Goal: Task Accomplishment & Management: Complete application form

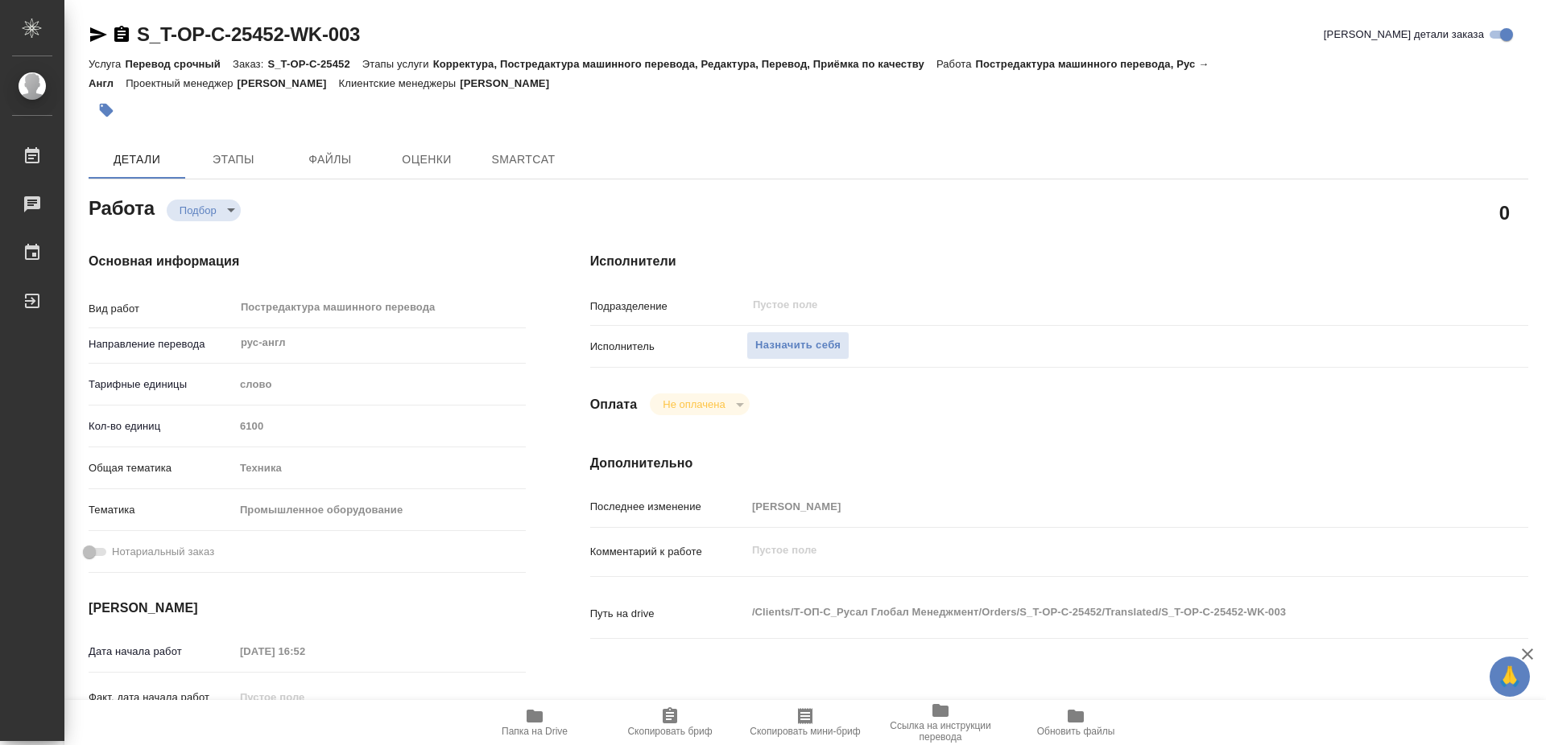
type textarea "x"
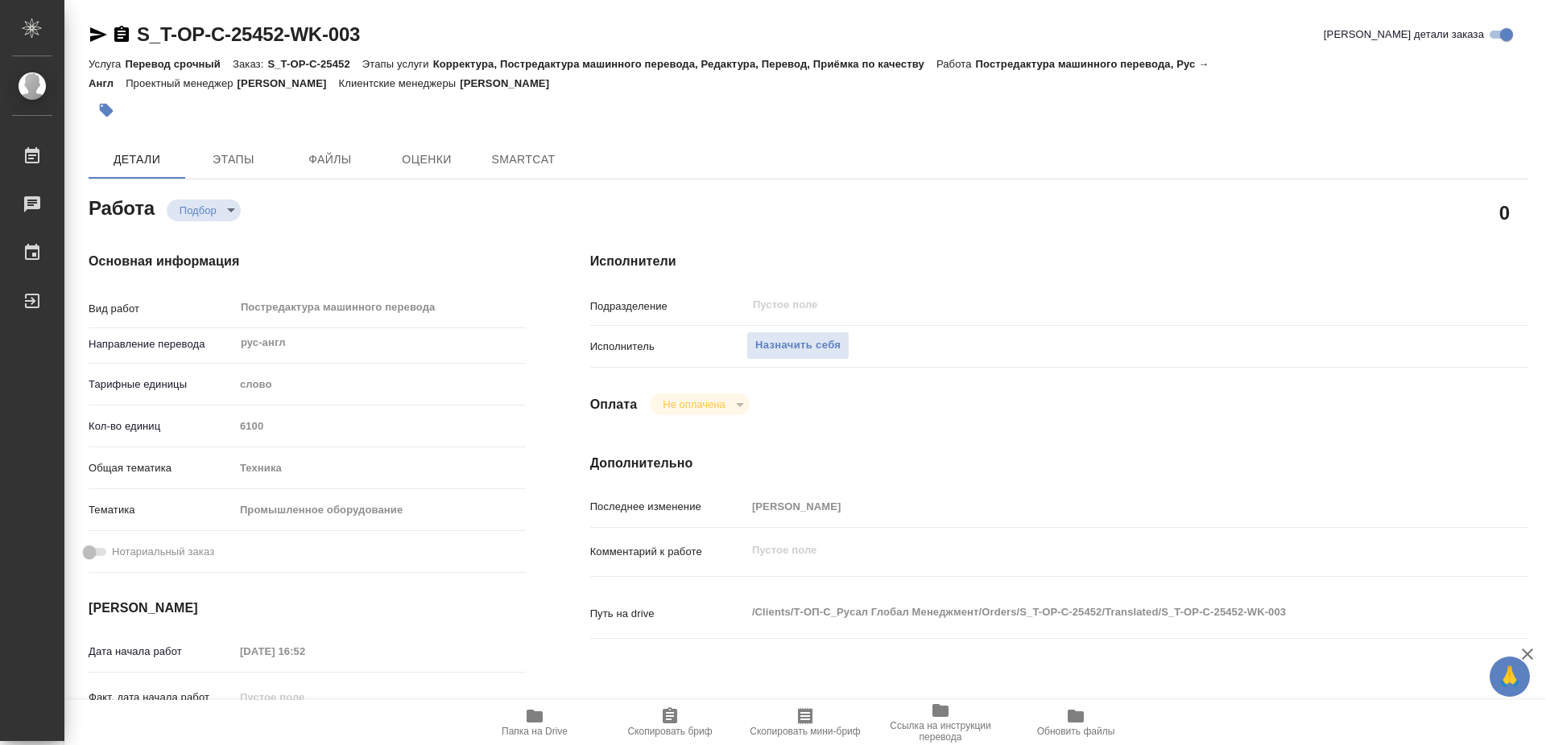
type textarea "x"
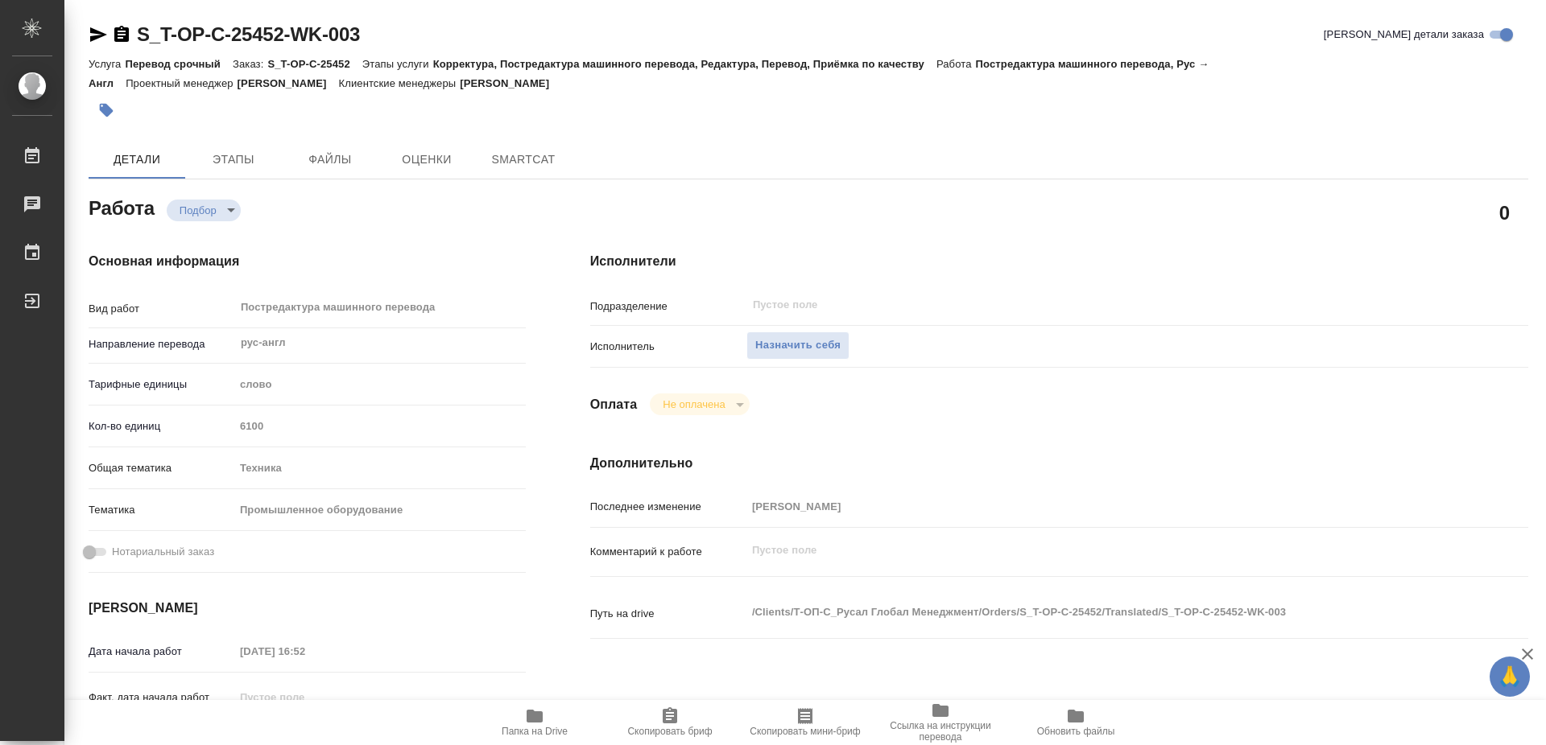
type textarea "x"
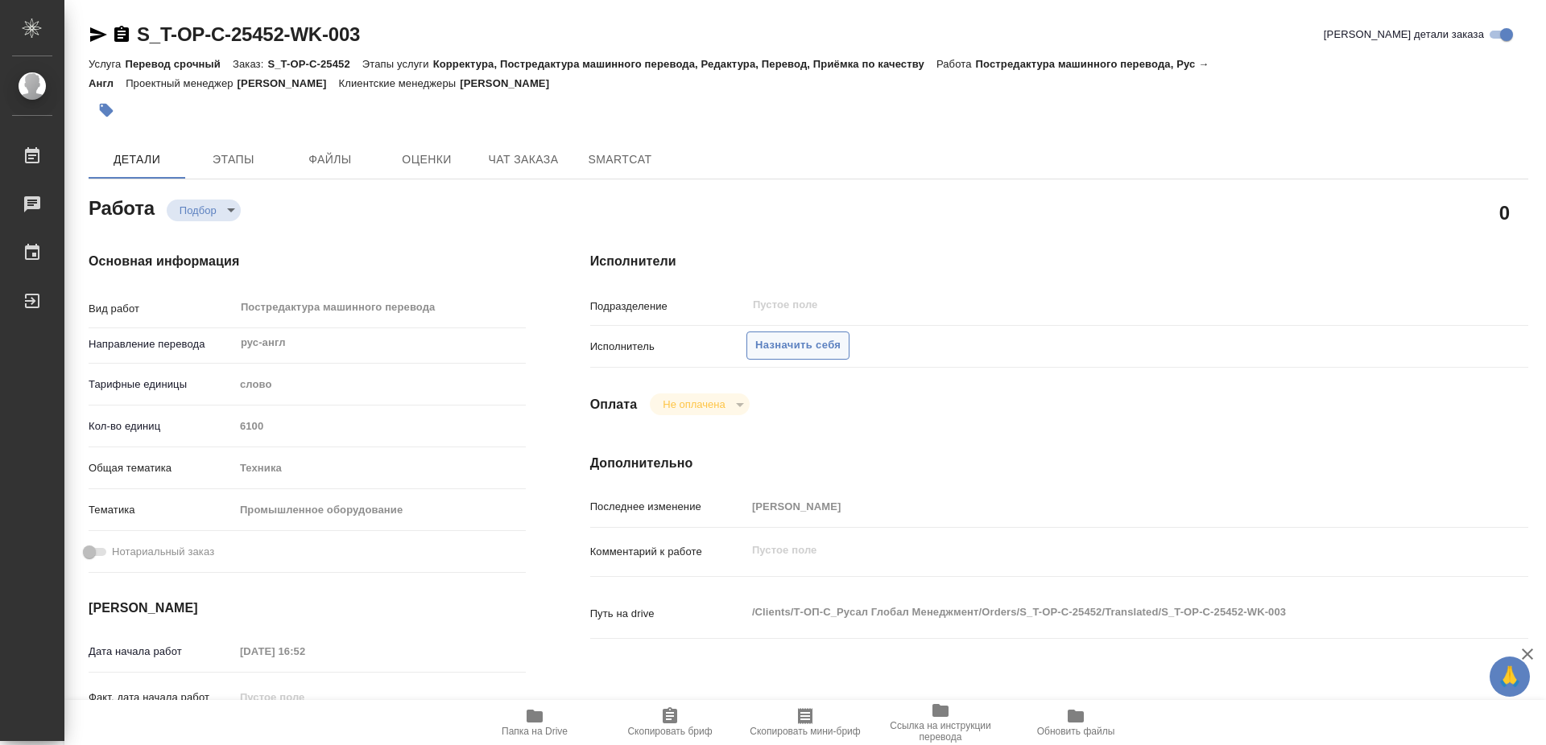
type textarea "x"
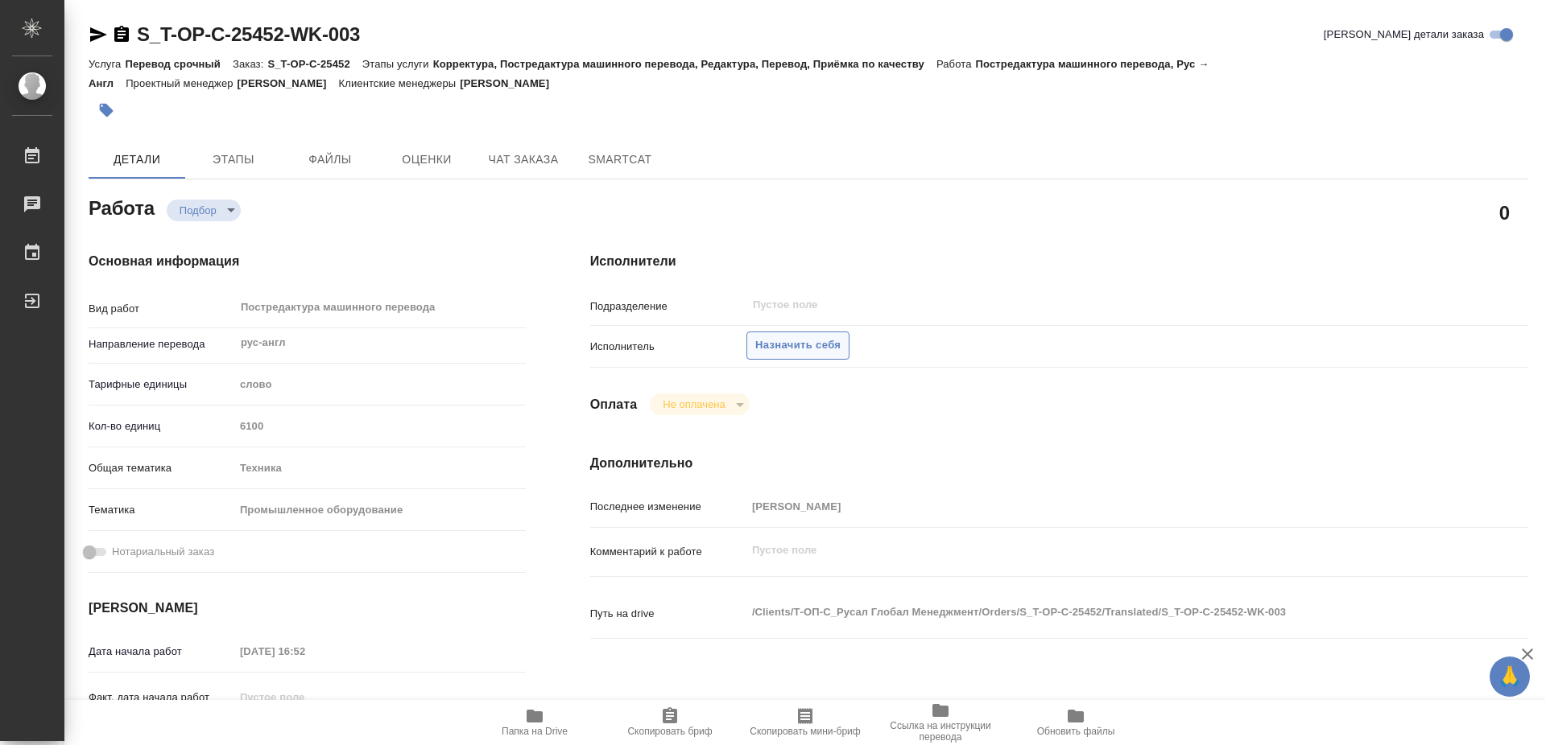
type textarea "x"
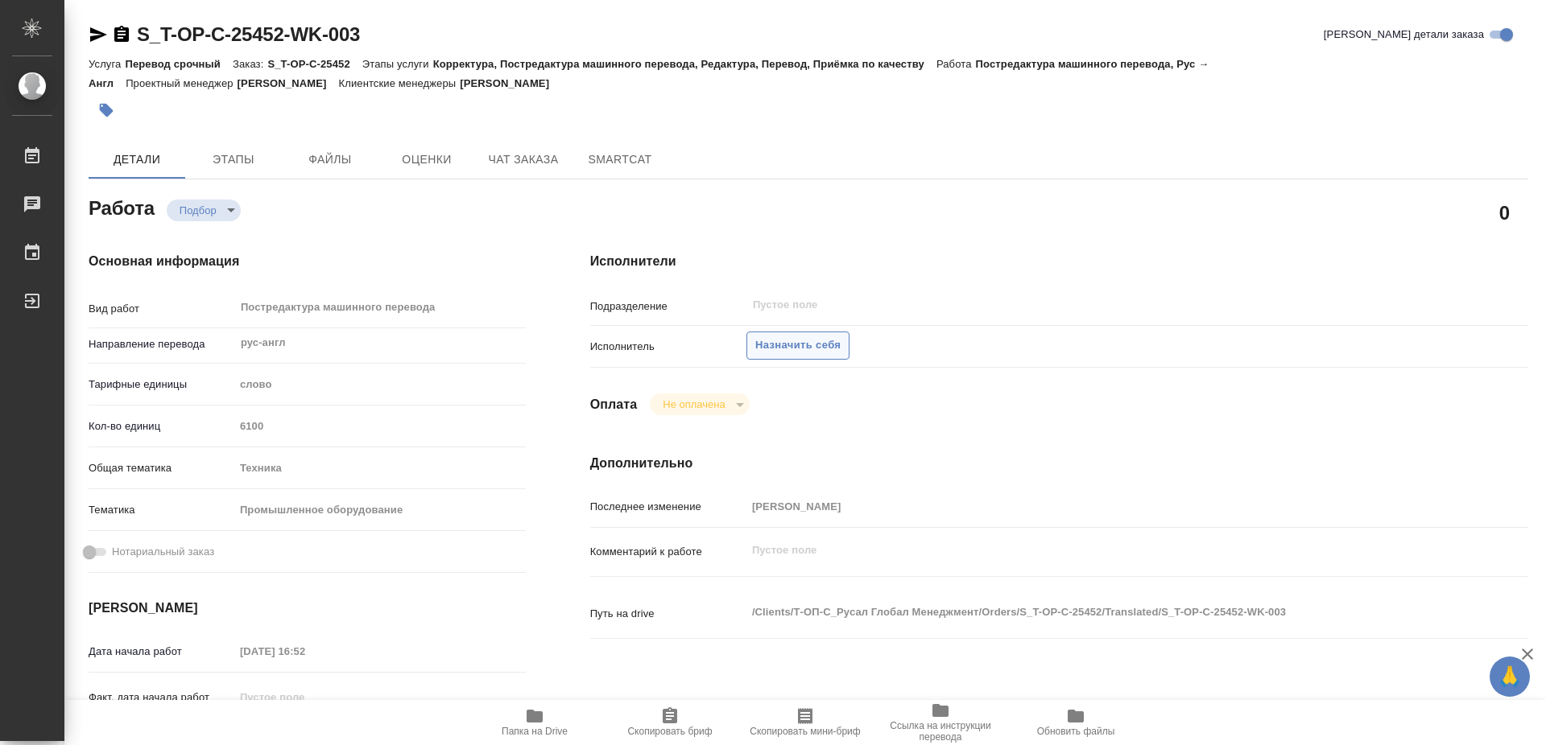
type textarea "x"
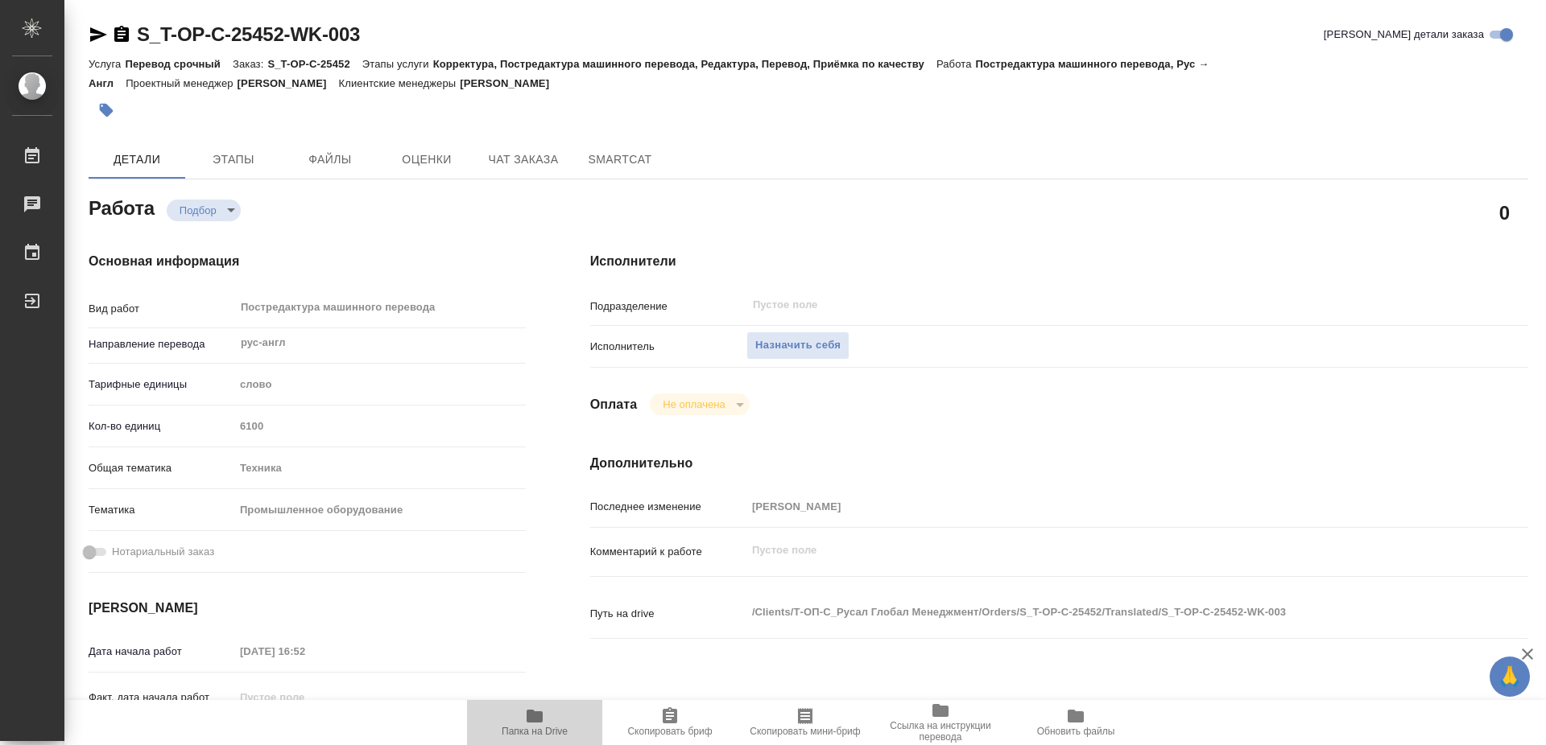
click at [526, 721] on icon "button" at bounding box center [534, 716] width 19 height 19
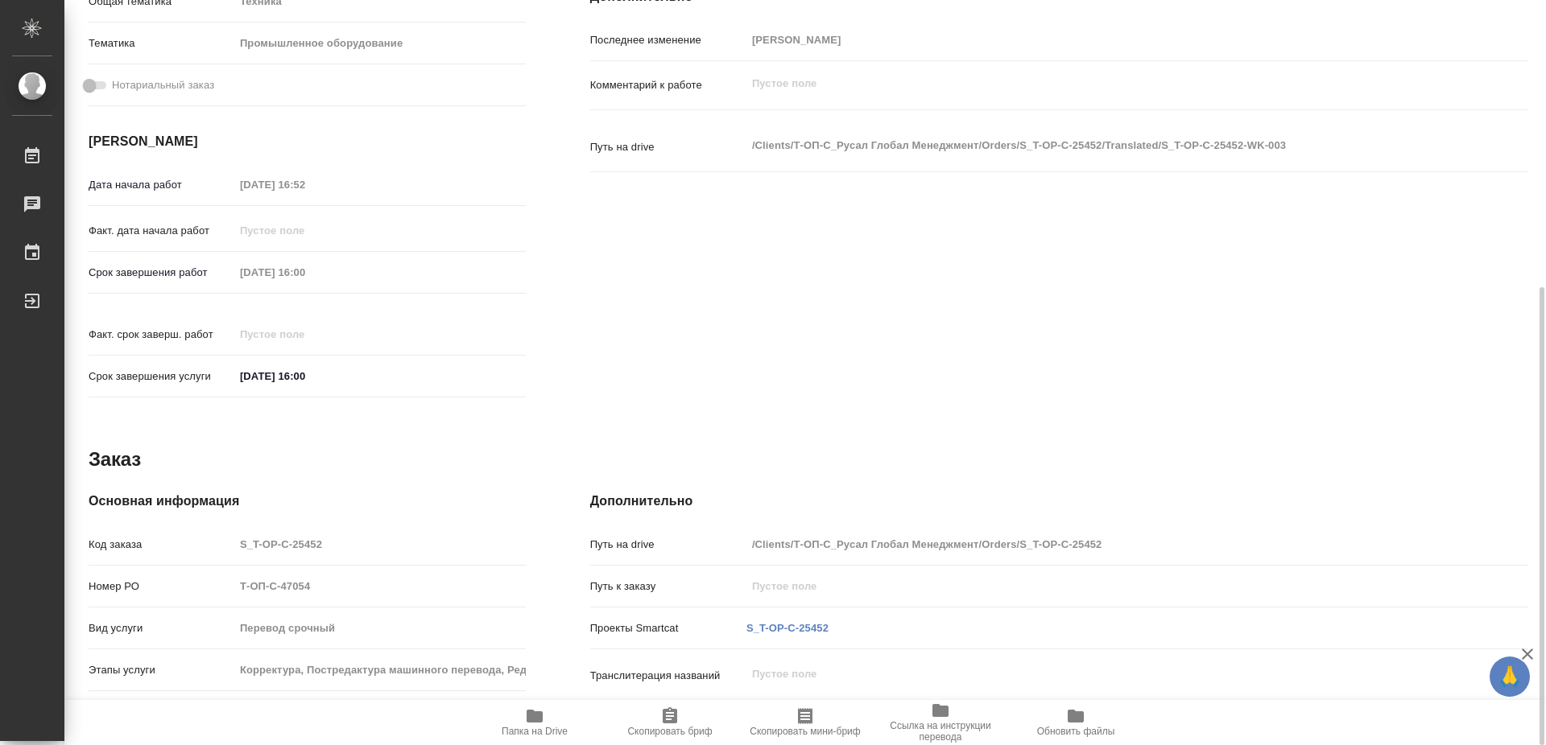
scroll to position [221, 0]
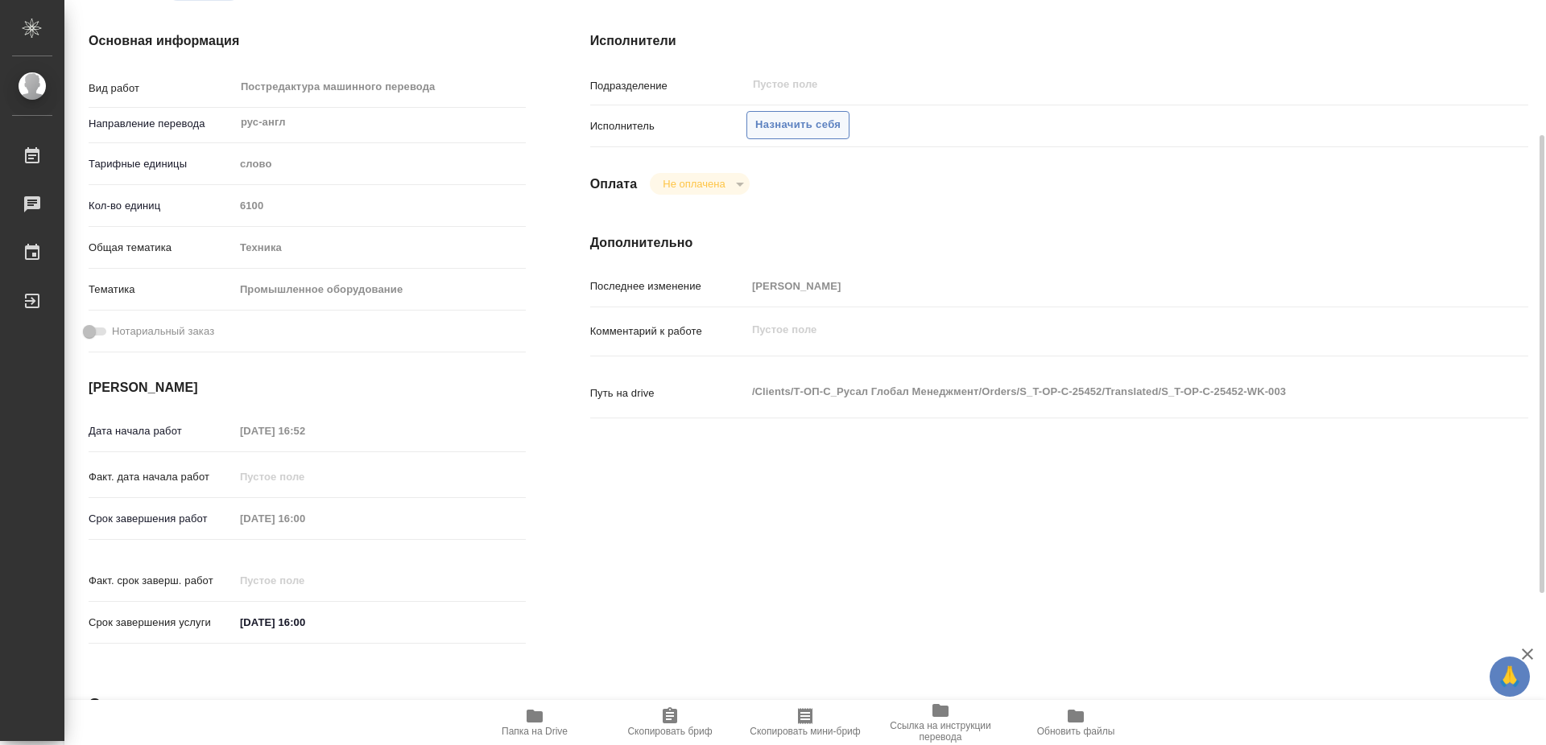
click at [799, 116] on span "Назначить себя" at bounding box center [797, 125] width 85 height 19
type textarea "x"
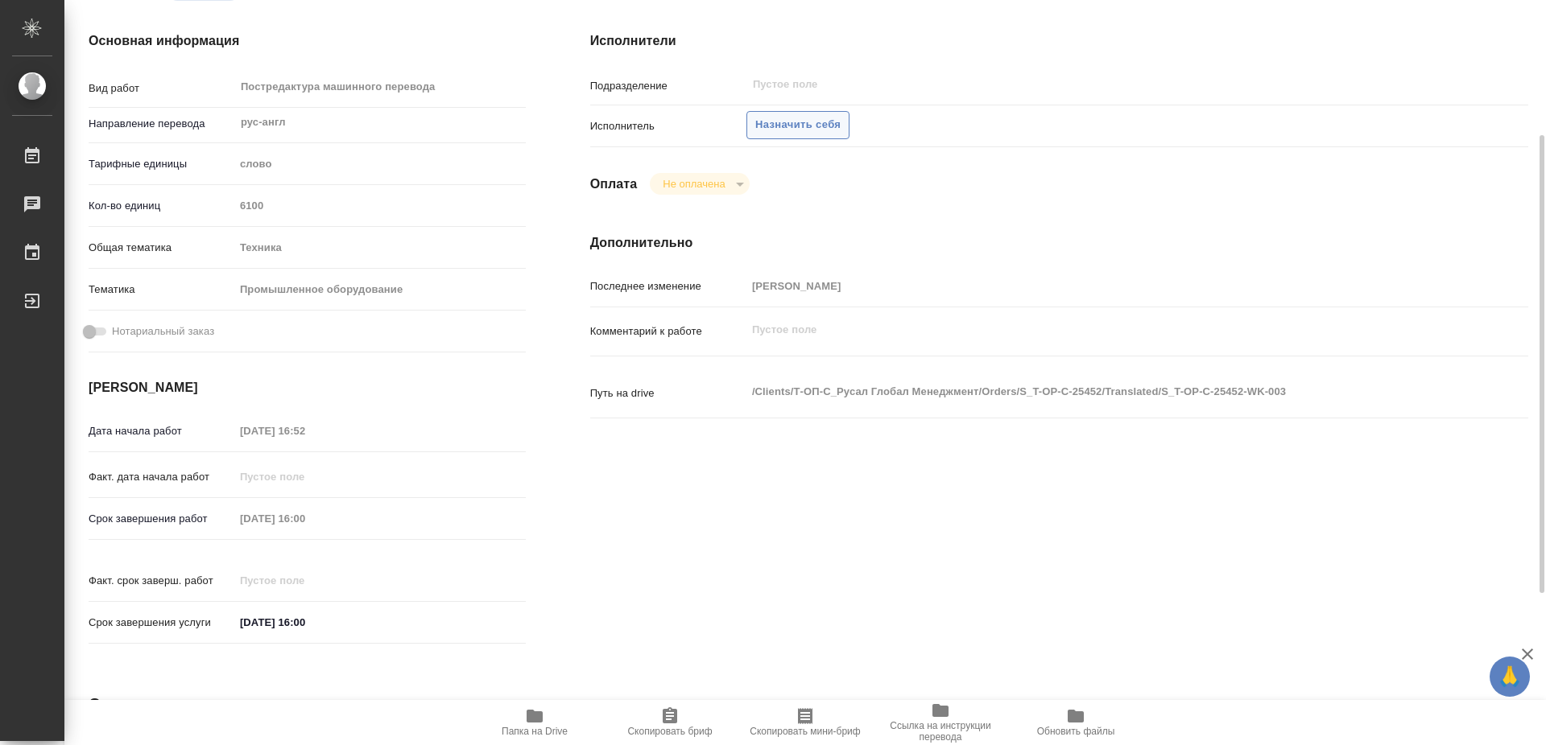
type textarea "x"
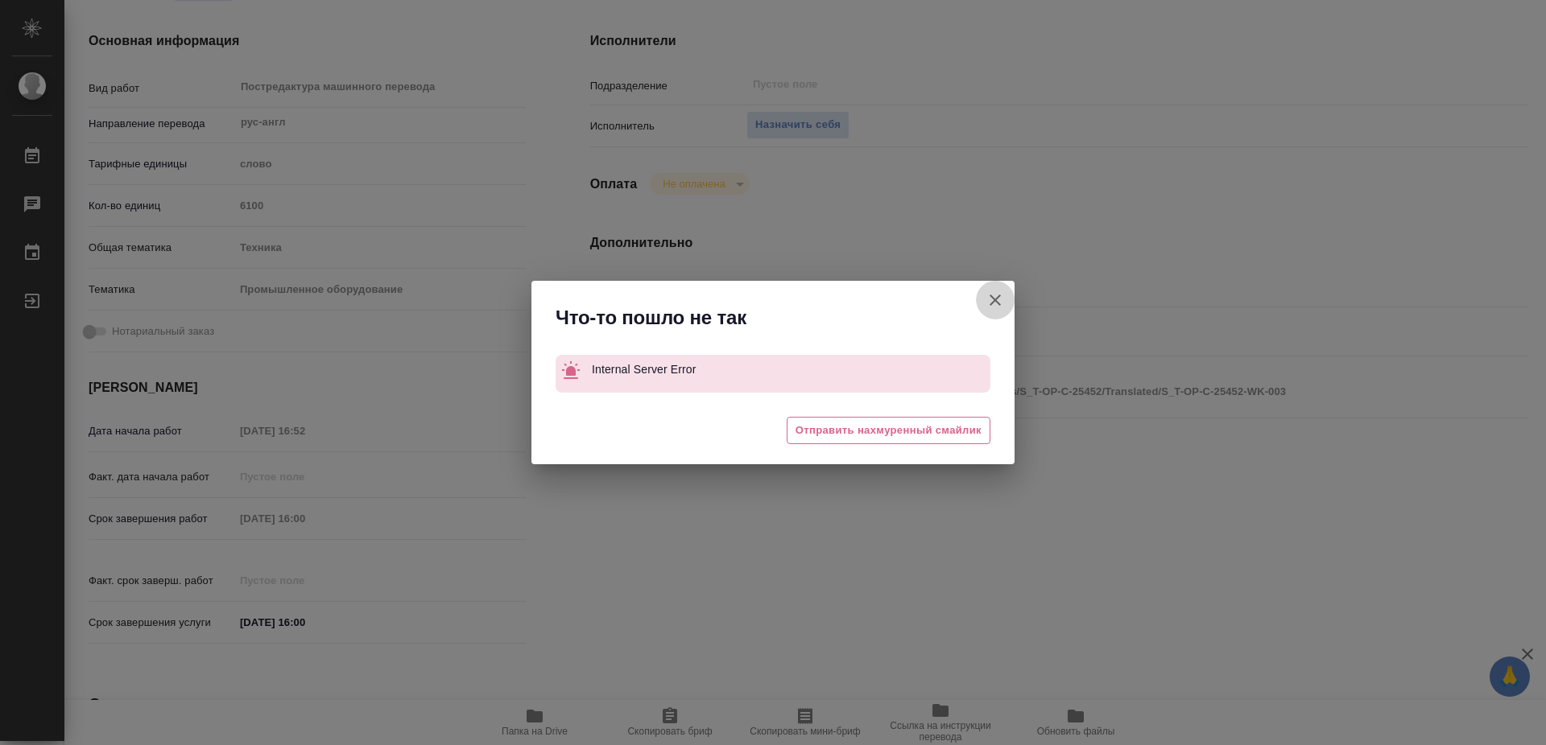
click at [997, 302] on icon "button" at bounding box center [994, 300] width 11 height 11
type textarea "x"
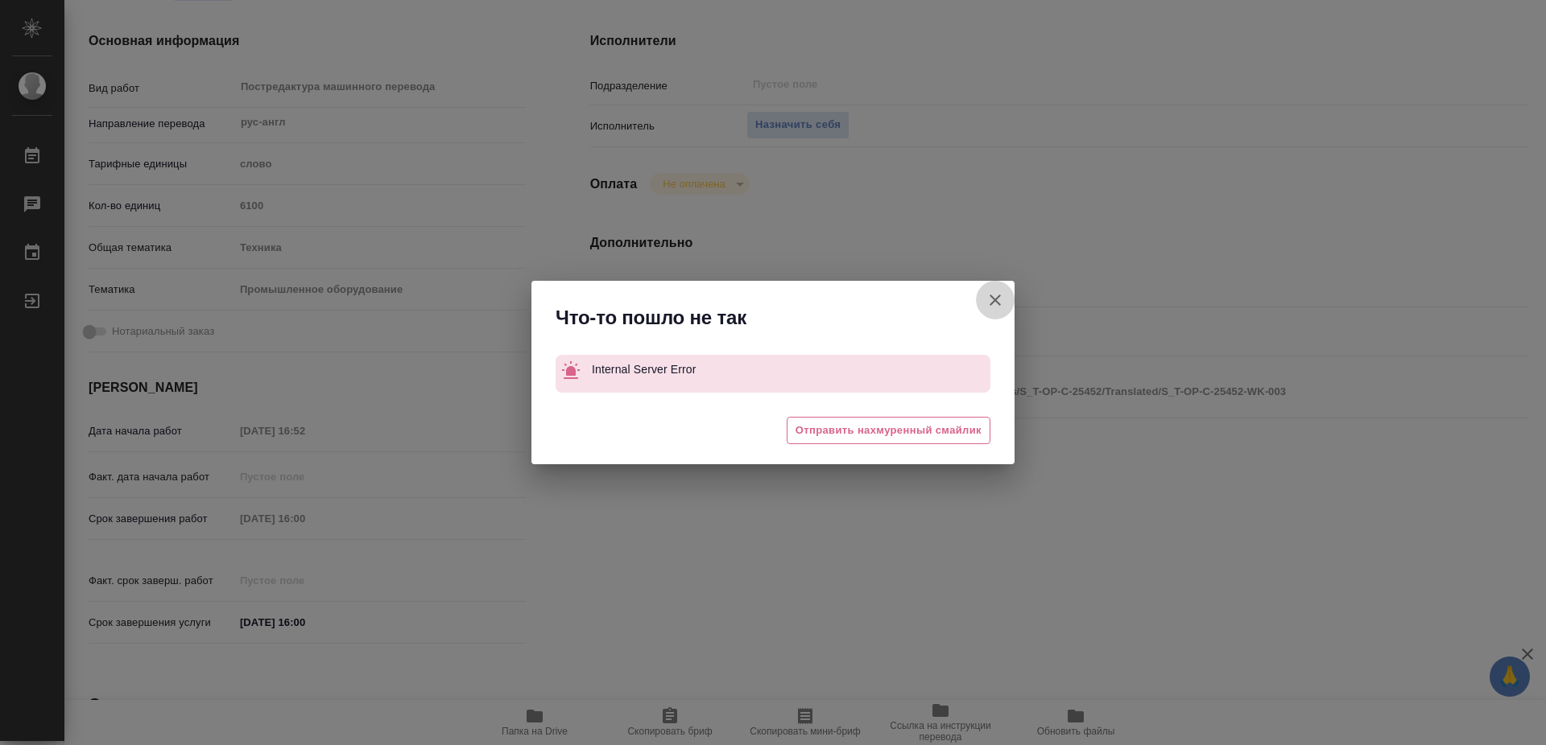
type textarea "x"
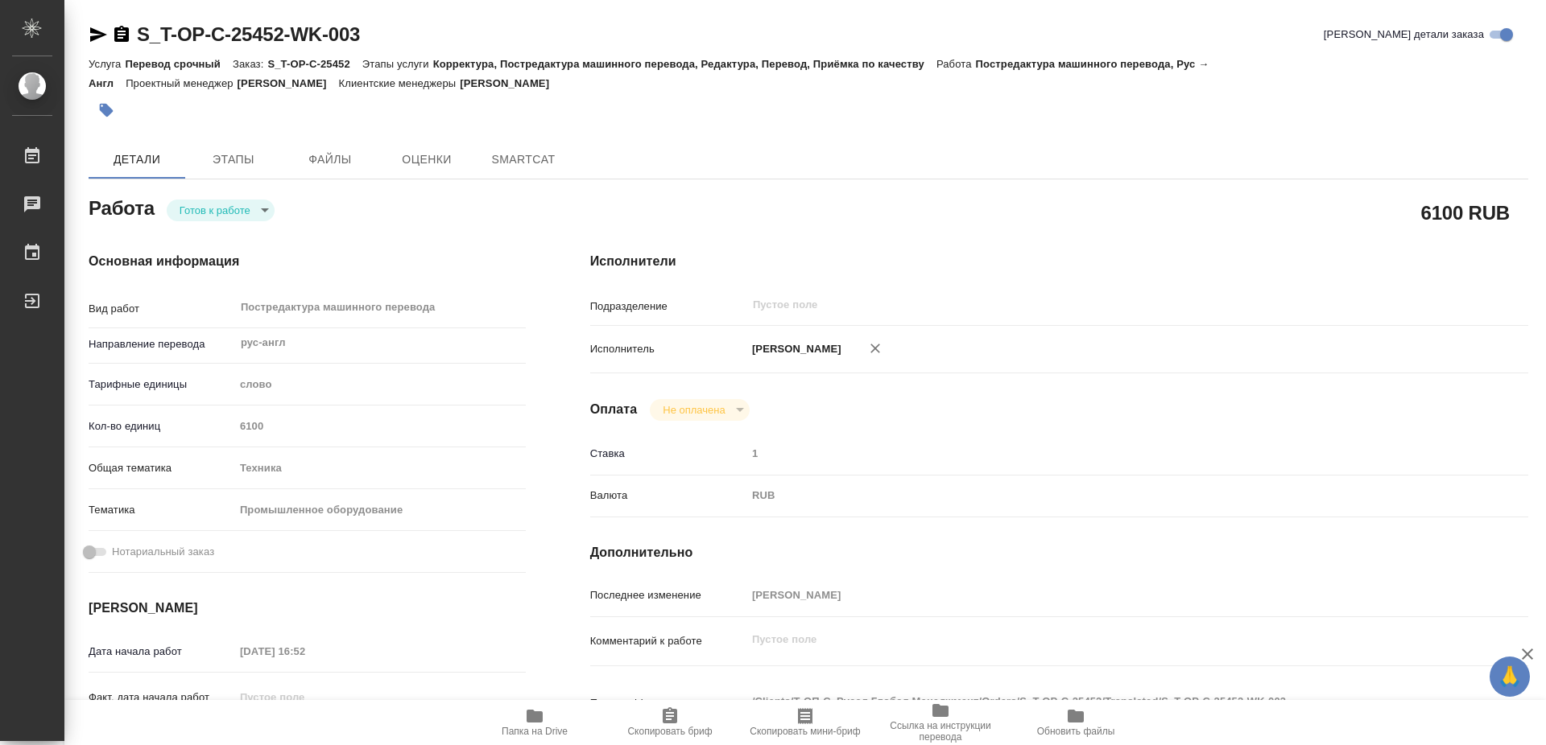
type textarea "x"
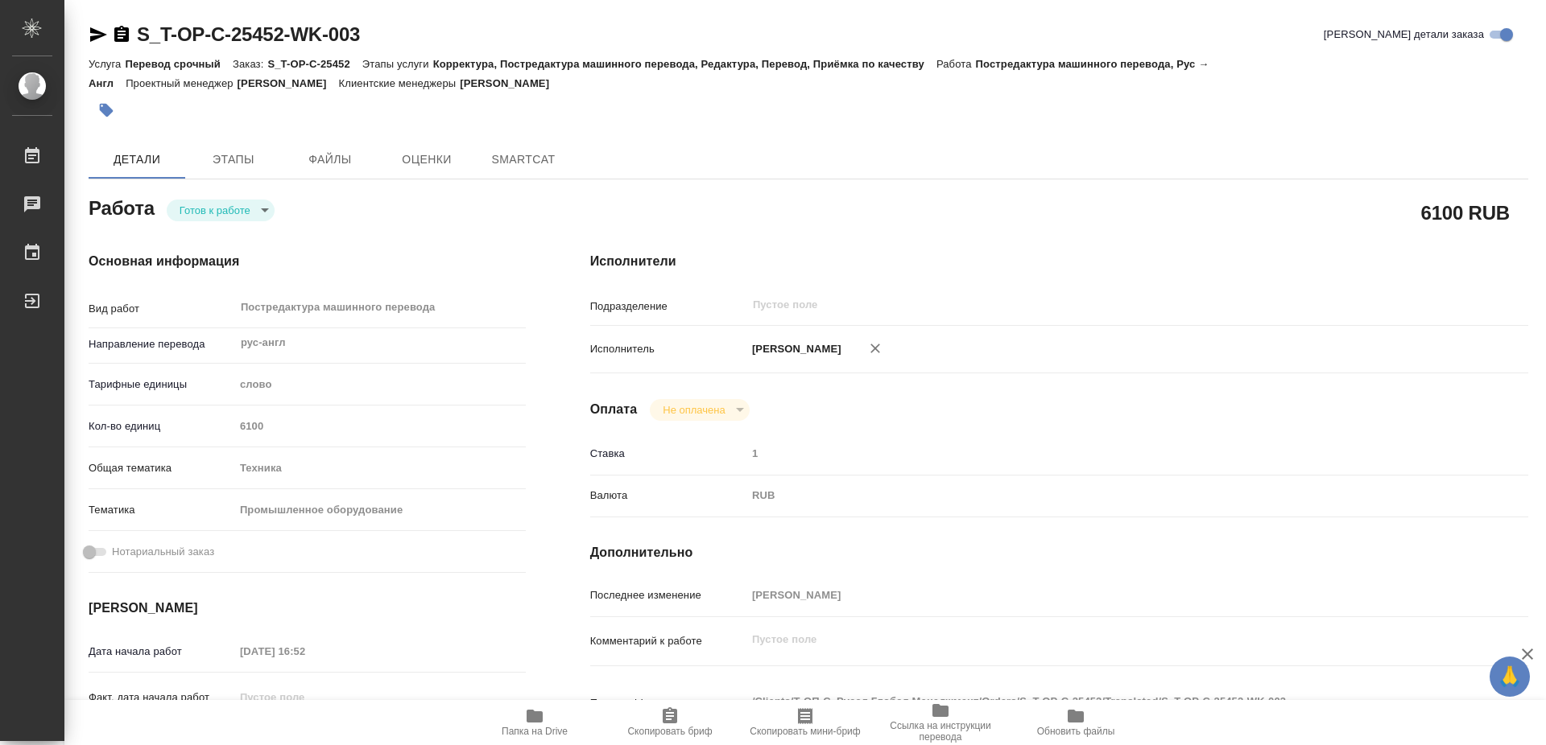
type textarea "x"
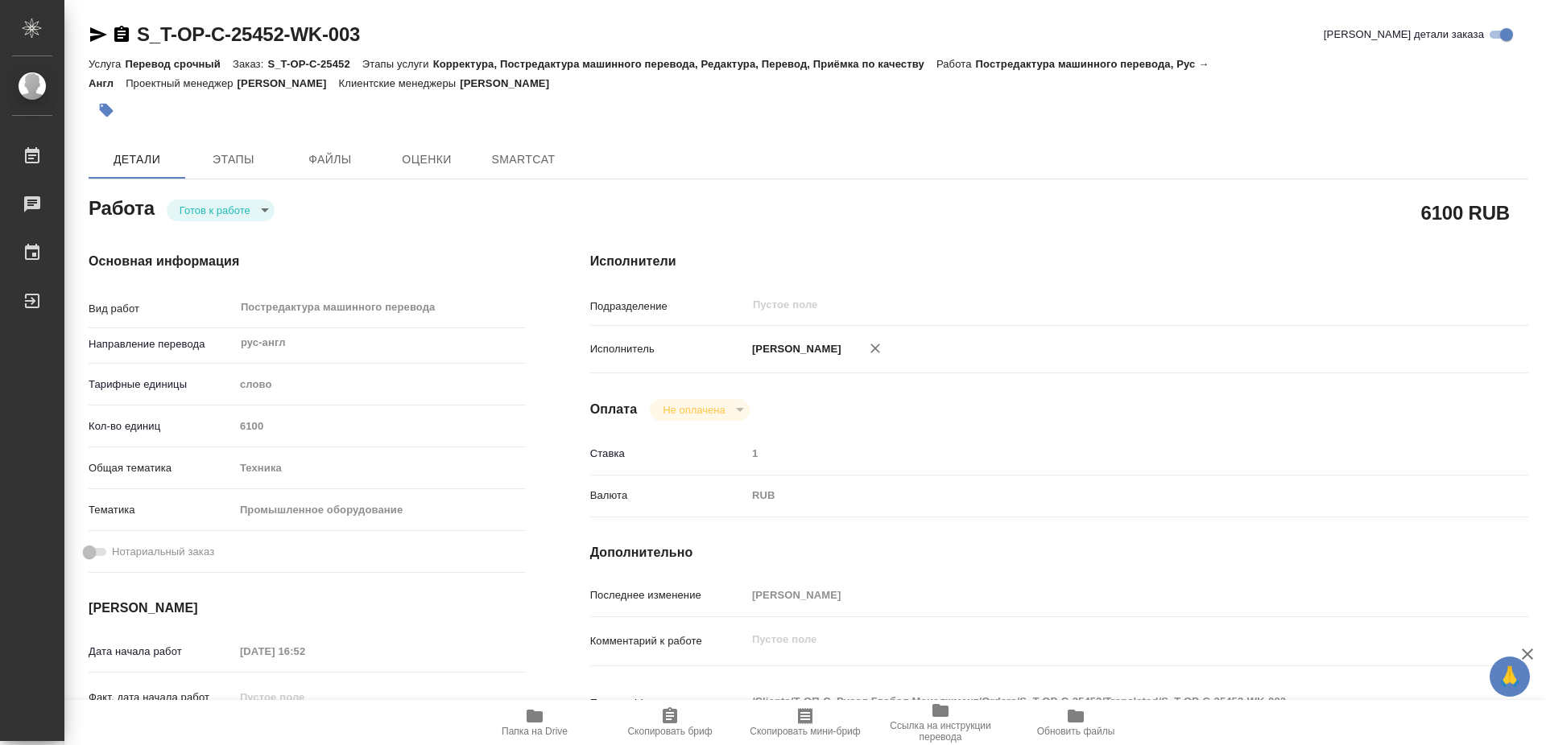
type textarea "x"
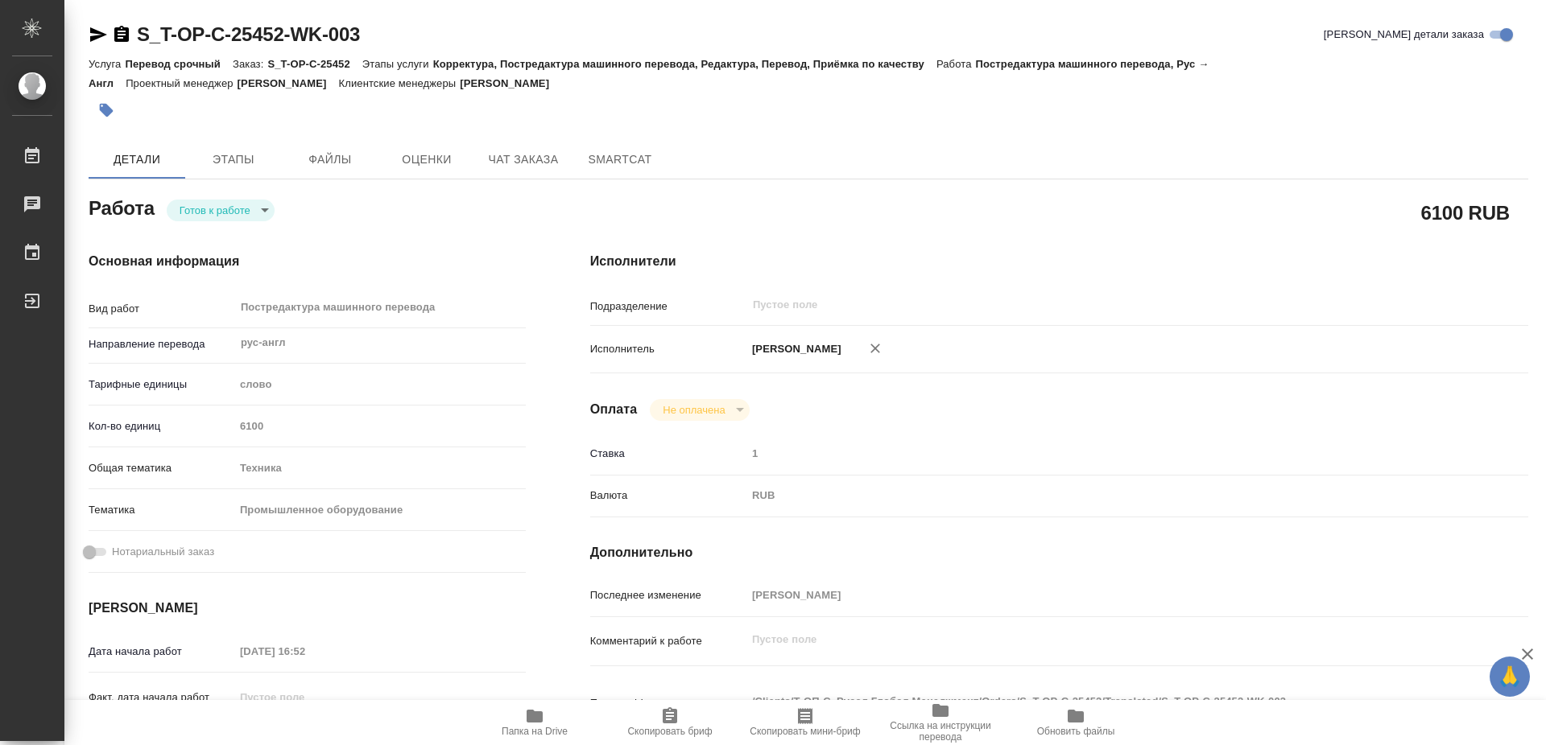
type textarea "x"
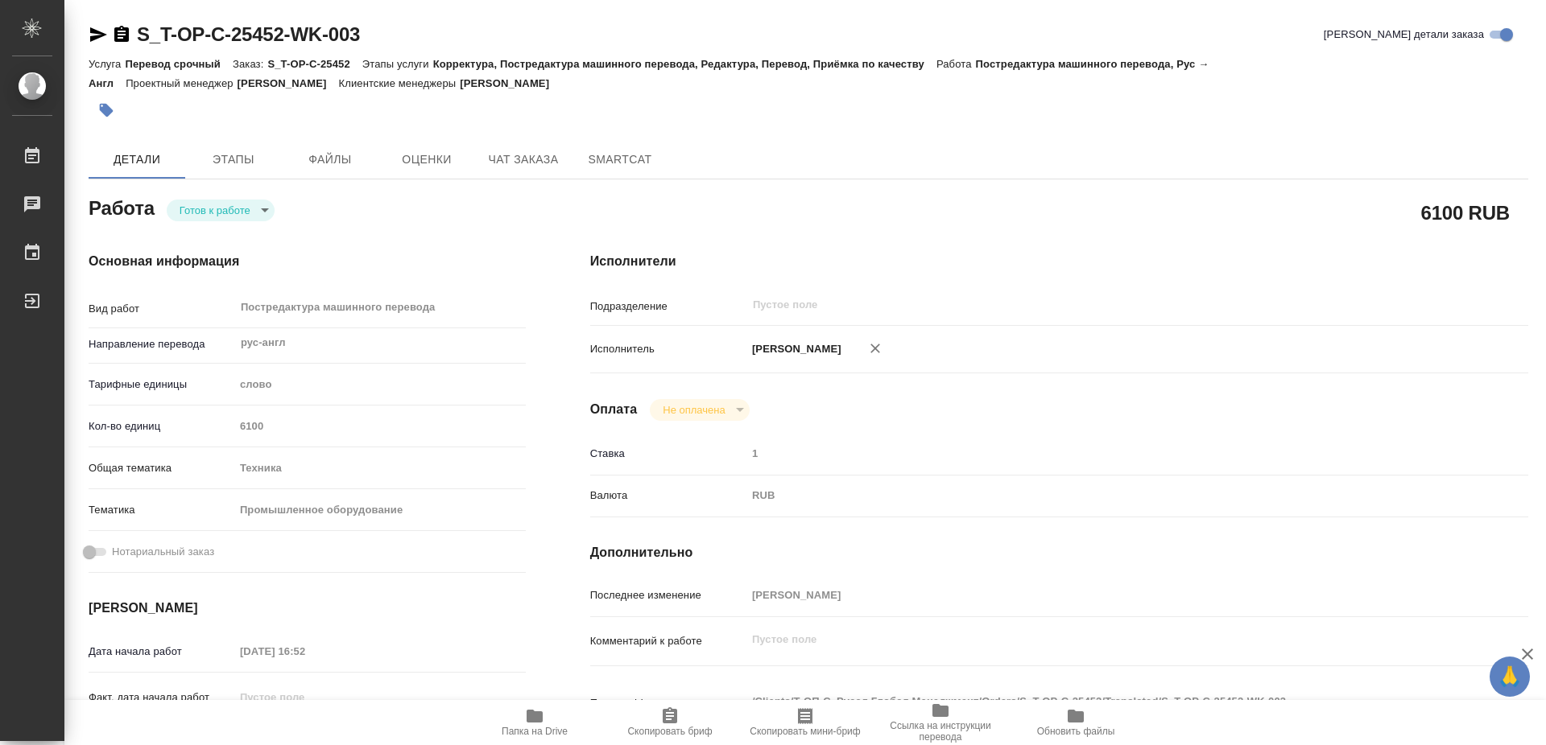
type textarea "x"
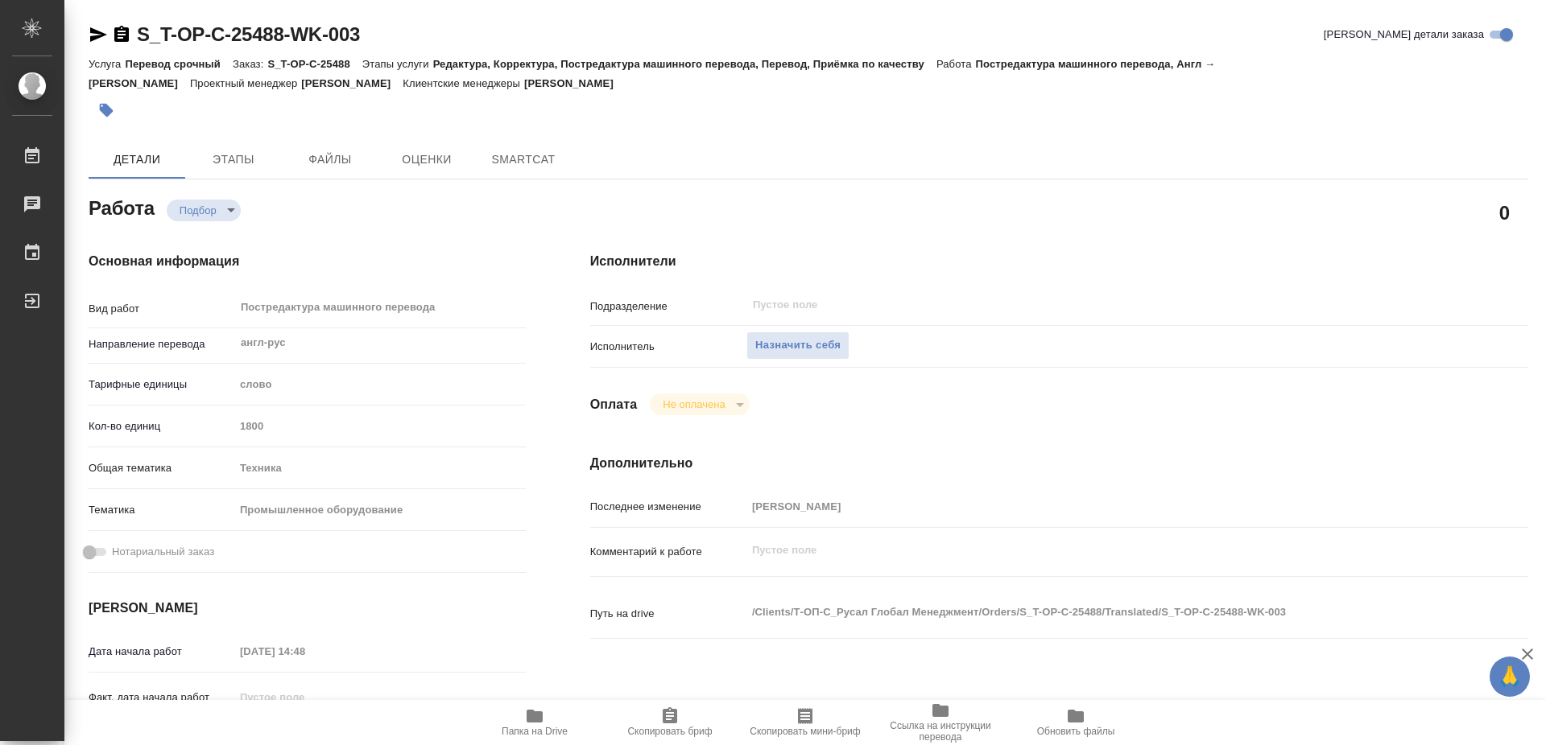
type textarea "x"
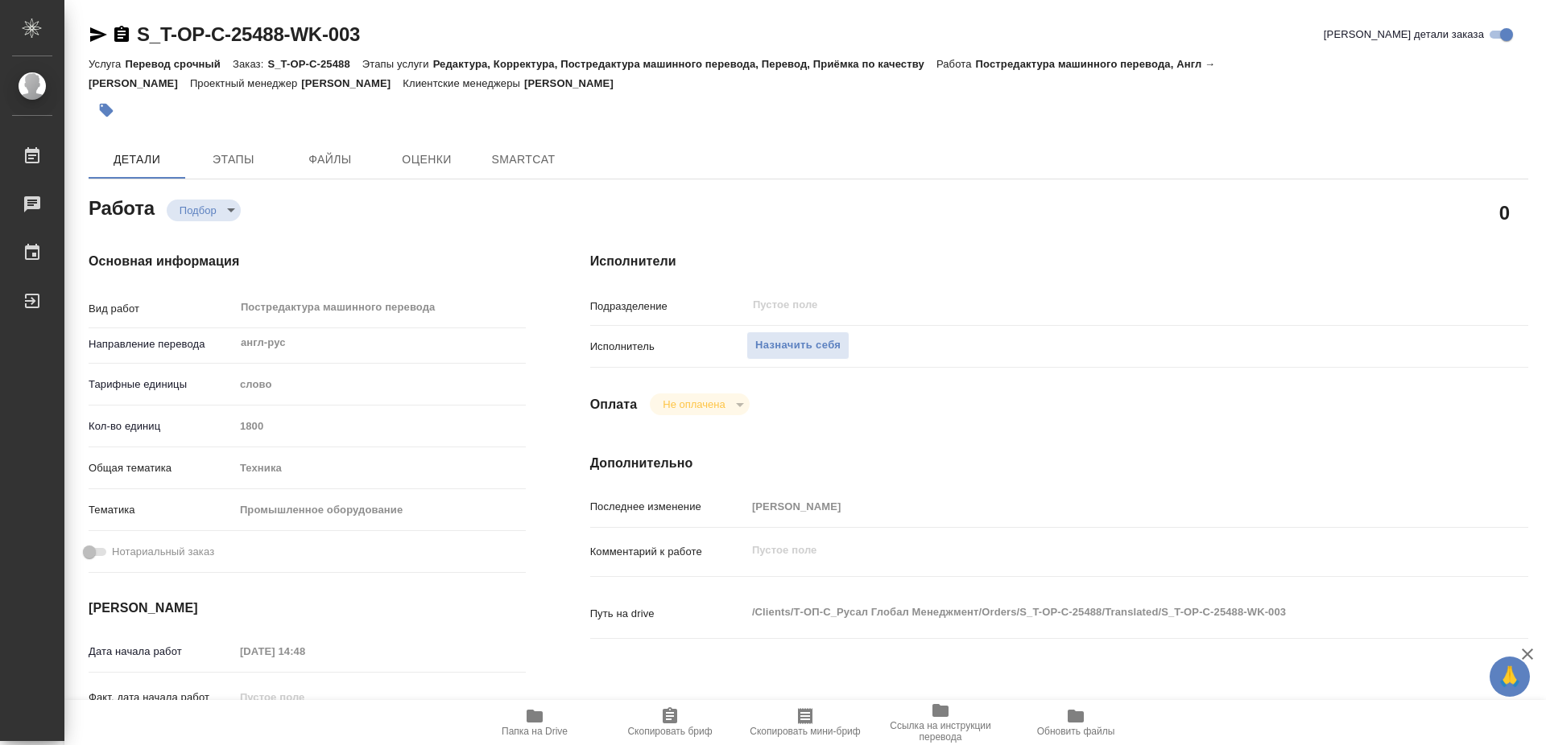
type textarea "x"
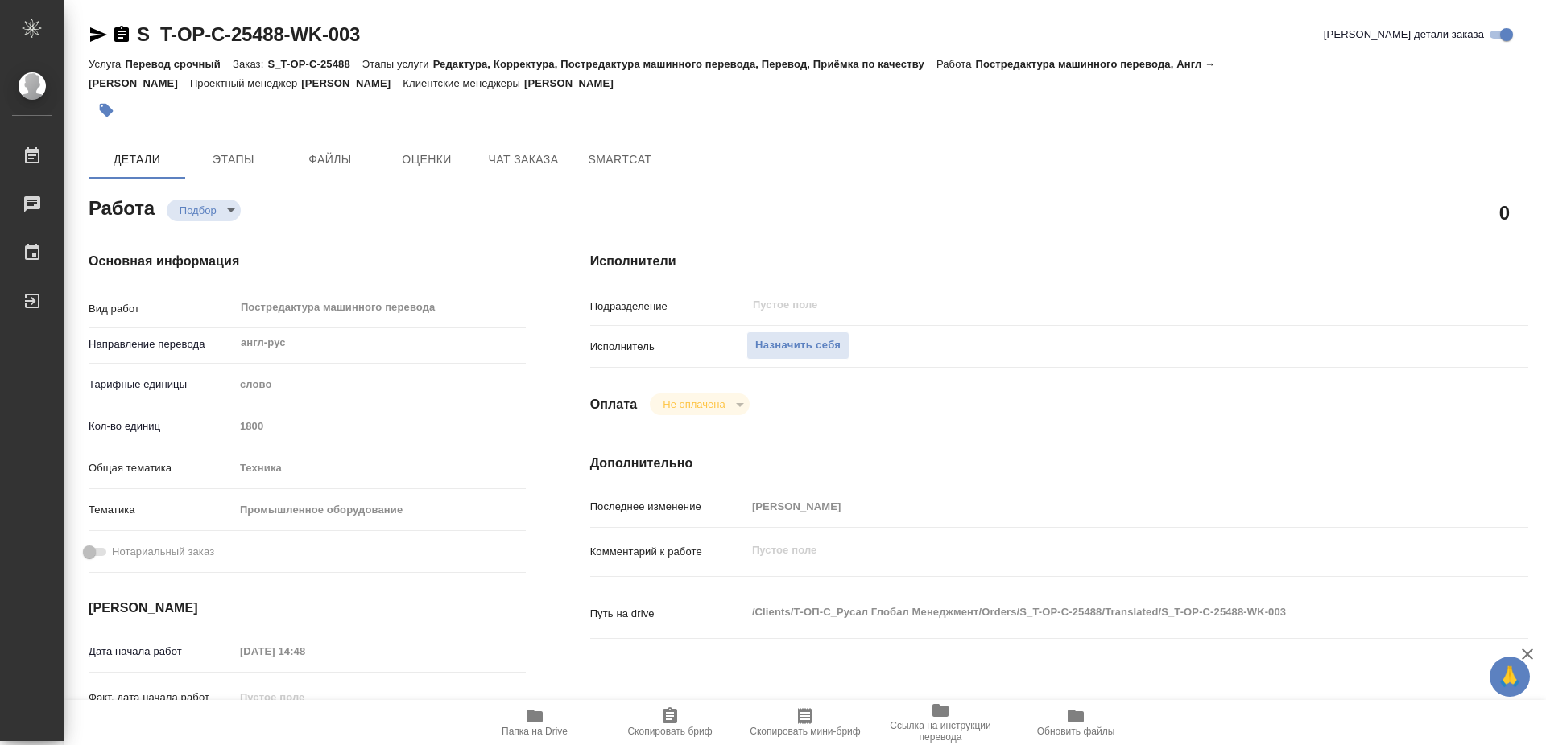
type textarea "x"
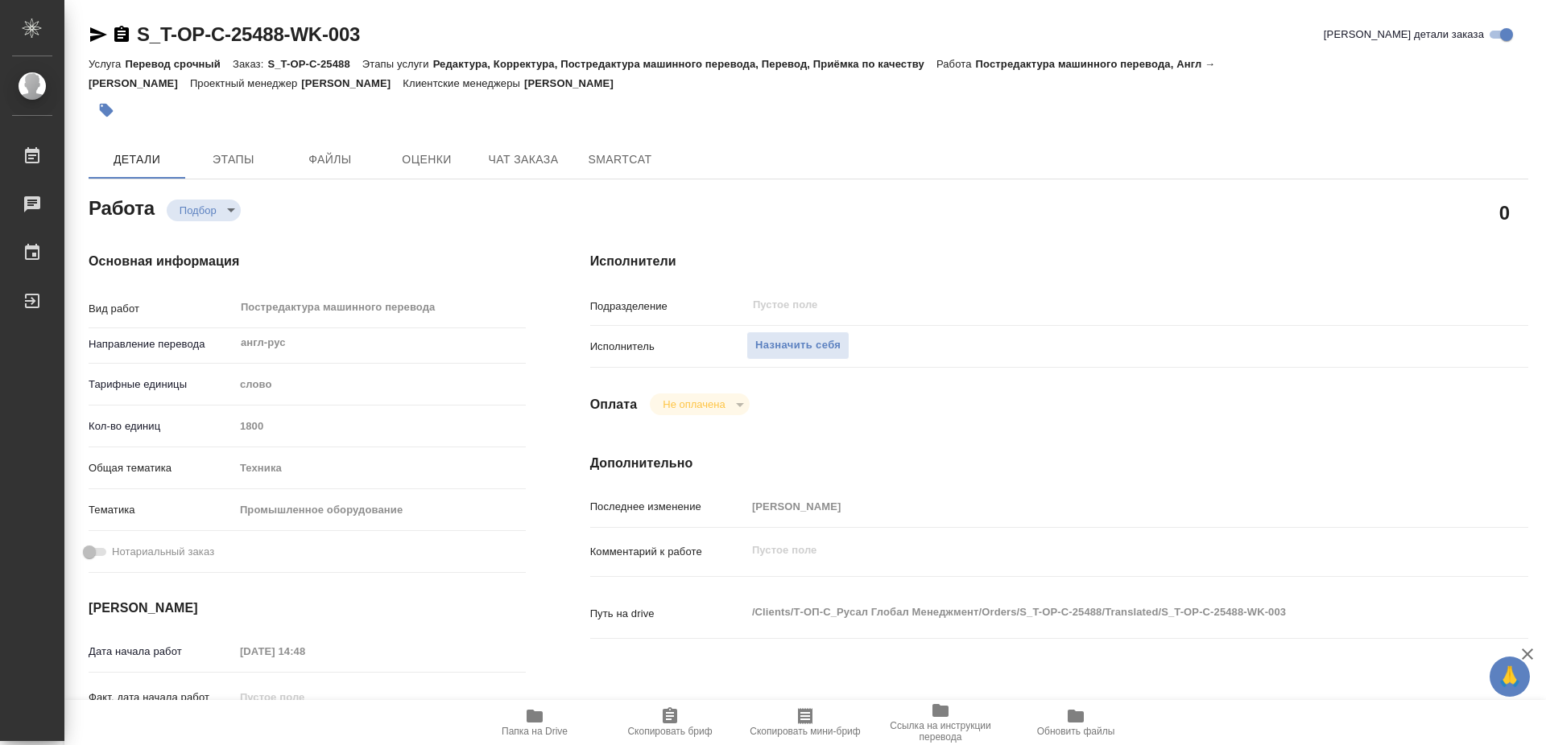
scroll to position [164, 0]
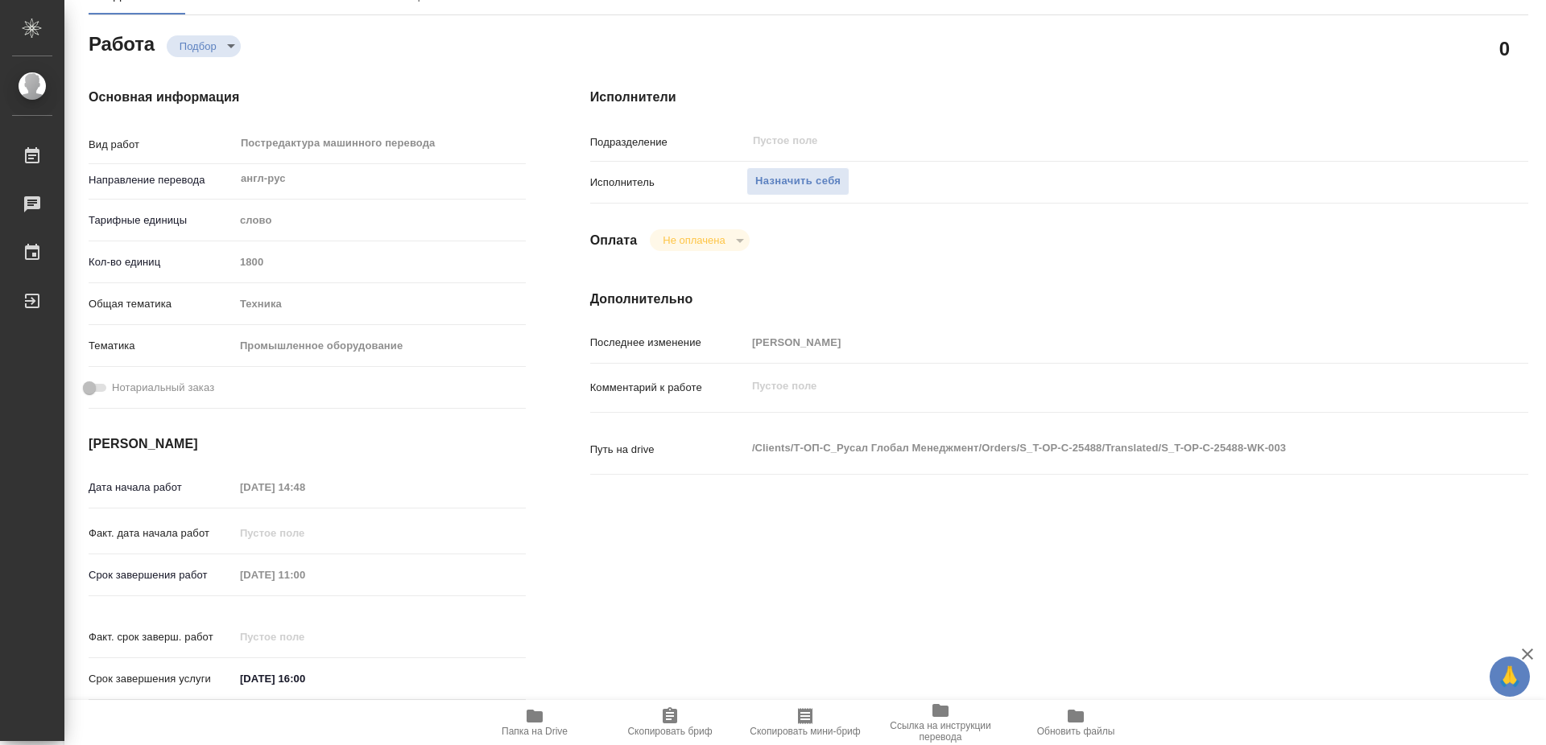
type textarea "x"
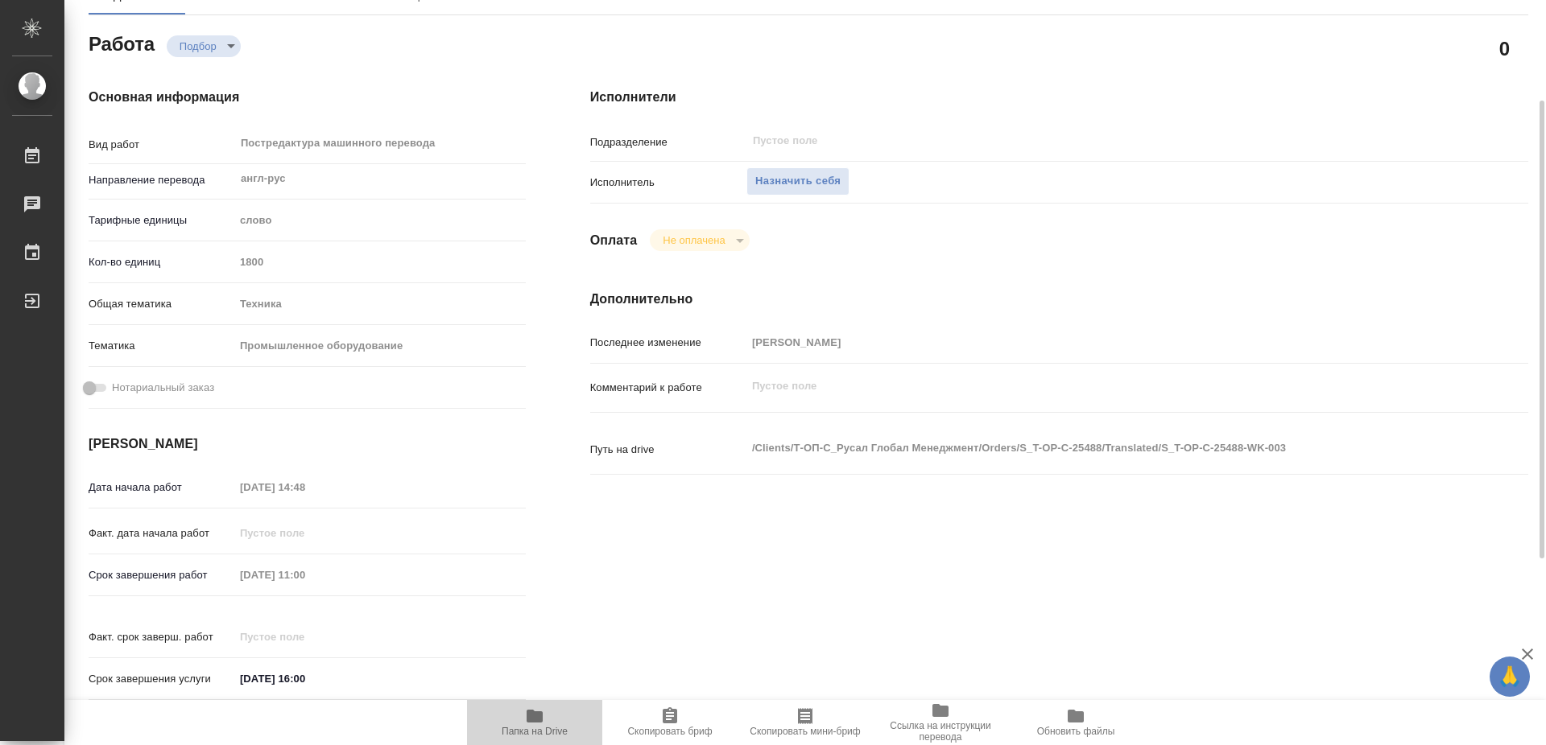
click at [535, 716] on icon "button" at bounding box center [535, 716] width 16 height 13
click at [781, 172] on span "Назначить себя" at bounding box center [797, 181] width 85 height 19
type textarea "x"
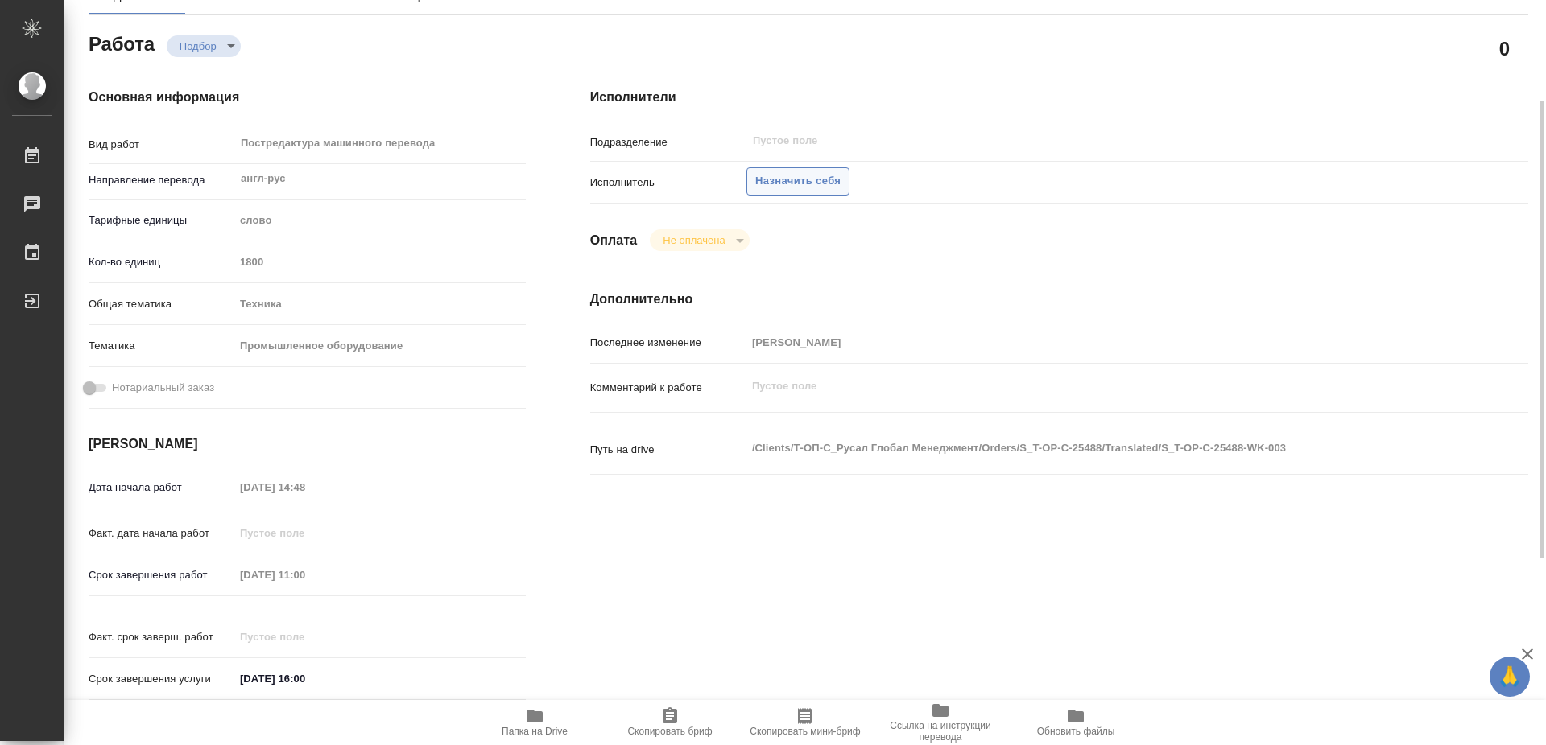
type textarea "x"
